Goal: Task Accomplishment & Management: Manage account settings

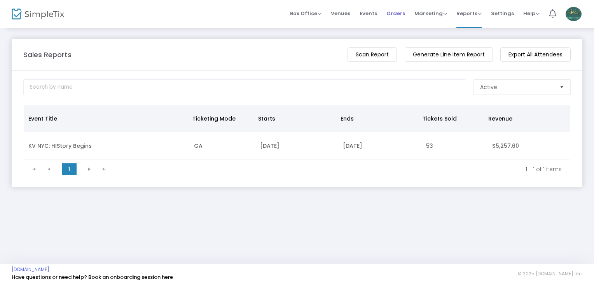
click at [395, 16] on span "Orders" at bounding box center [395, 13] width 19 height 20
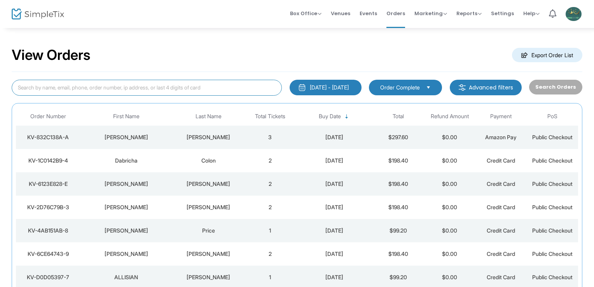
click at [120, 88] on input at bounding box center [147, 88] width 270 height 16
paste input "[EMAIL_ADDRESS][DOMAIN_NAME]"
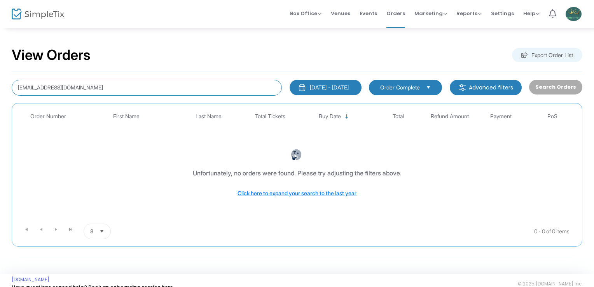
drag, startPoint x: 87, startPoint y: 86, endPoint x: -2, endPoint y: 82, distance: 88.3
click at [0, 82] on html "Processing... please wait Box Office Sell Tickets Bookings Sell Season Pass Ven…" at bounding box center [297, 143] width 594 height 287
type input "[PERSON_NAME]"
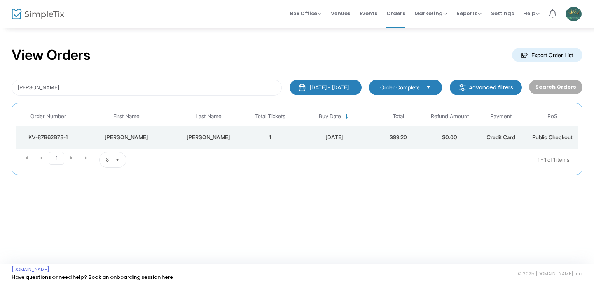
click at [130, 138] on div "[PERSON_NAME]" at bounding box center [126, 137] width 89 height 8
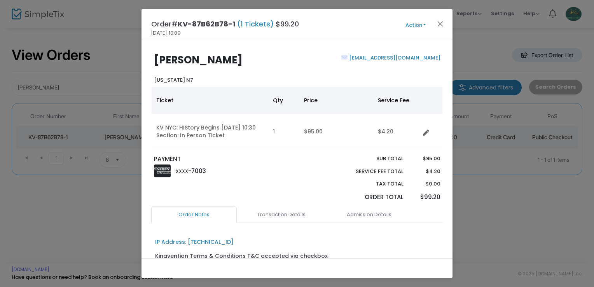
click at [412, 26] on button "Action" at bounding box center [415, 25] width 47 height 9
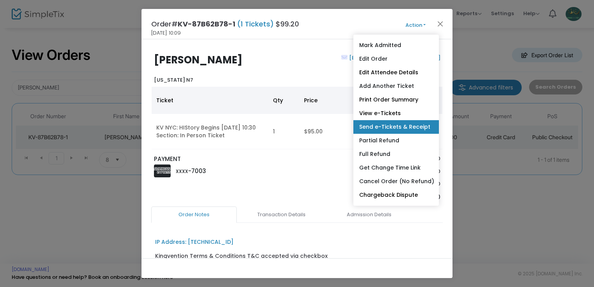
click at [385, 127] on link "Send e-Tickets & Receipt" at bounding box center [395, 127] width 85 height 14
type input "[EMAIL_ADDRESS][DOMAIN_NAME]"
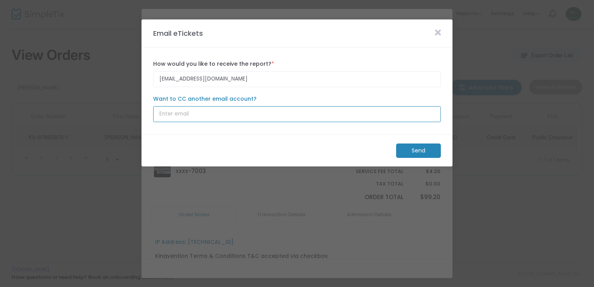
click at [206, 118] on input "Want to CC another email account?" at bounding box center [297, 114] width 288 height 16
paste input "[EMAIL_ADDRESS][DOMAIN_NAME]"
type input "[EMAIL_ADDRESS][DOMAIN_NAME]"
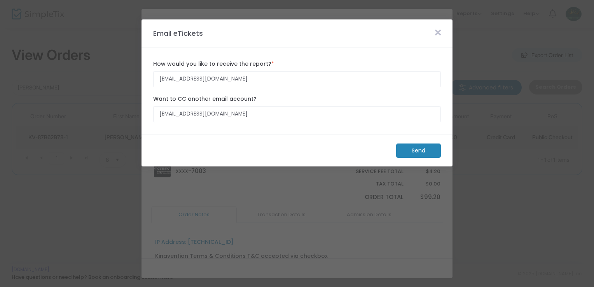
click at [418, 152] on m-button "Send" at bounding box center [418, 150] width 45 height 14
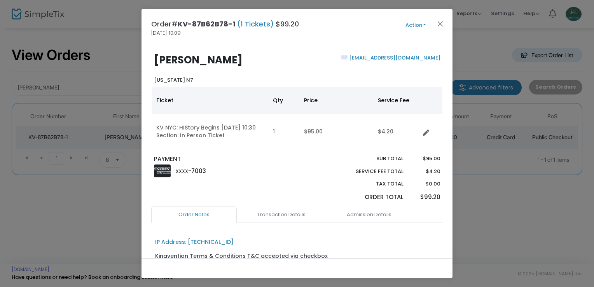
click at [415, 22] on button "Action" at bounding box center [415, 25] width 47 height 9
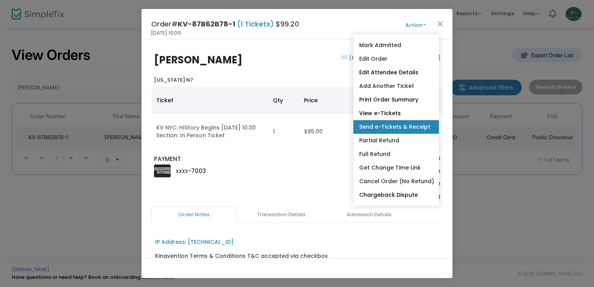
click at [386, 129] on link "Send e-Tickets & Receipt" at bounding box center [395, 127] width 85 height 14
type input "[EMAIL_ADDRESS][DOMAIN_NAME]"
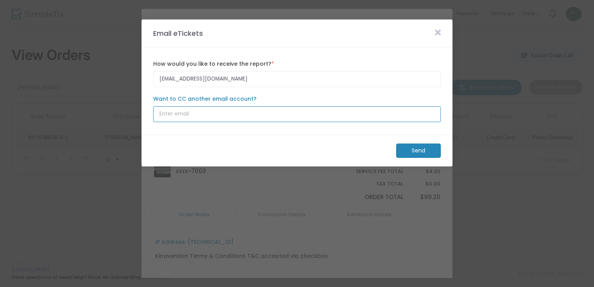
click at [263, 115] on input "Want to CC another email account?" at bounding box center [297, 114] width 288 height 16
type input "[PERSON_NAME][EMAIL_ADDRESS][DOMAIN_NAME]"
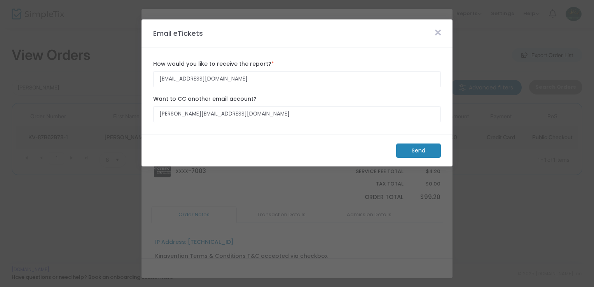
click at [435, 30] on icon at bounding box center [438, 32] width 6 height 9
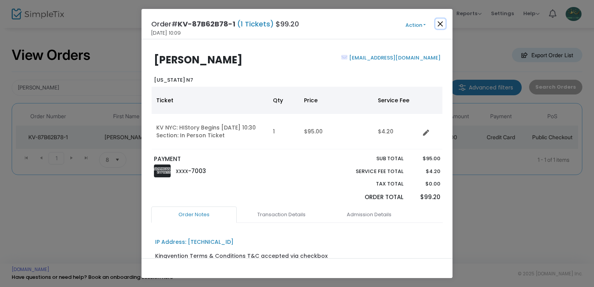
click at [437, 24] on button "Close" at bounding box center [440, 24] width 10 height 10
